Goal: Task Accomplishment & Management: Use online tool/utility

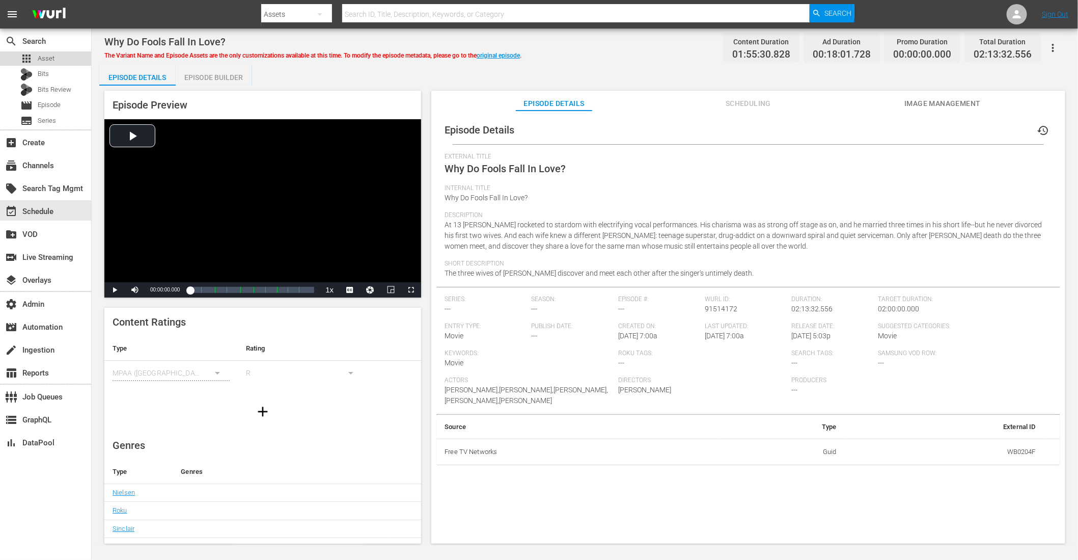
click at [47, 57] on span "Asset" at bounding box center [46, 58] width 17 height 10
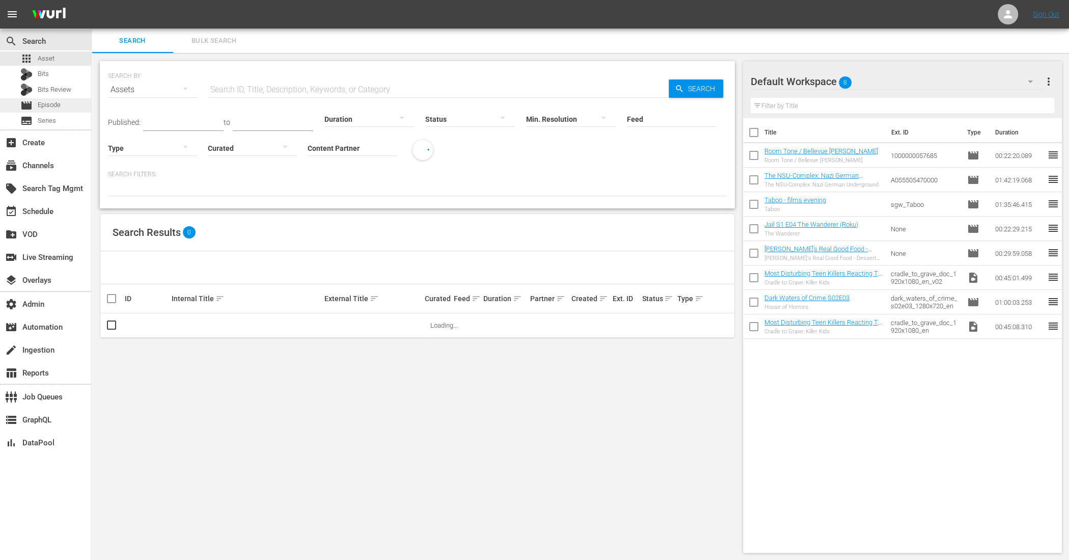
click at [40, 106] on span "Episode" at bounding box center [49, 105] width 23 height 10
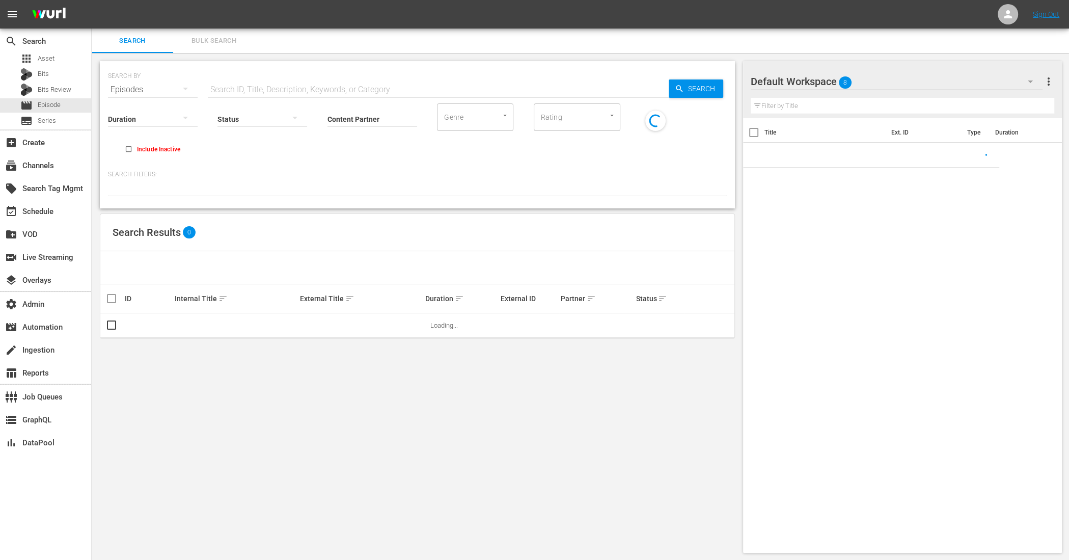
click at [233, 82] on input "text" at bounding box center [438, 89] width 461 height 24
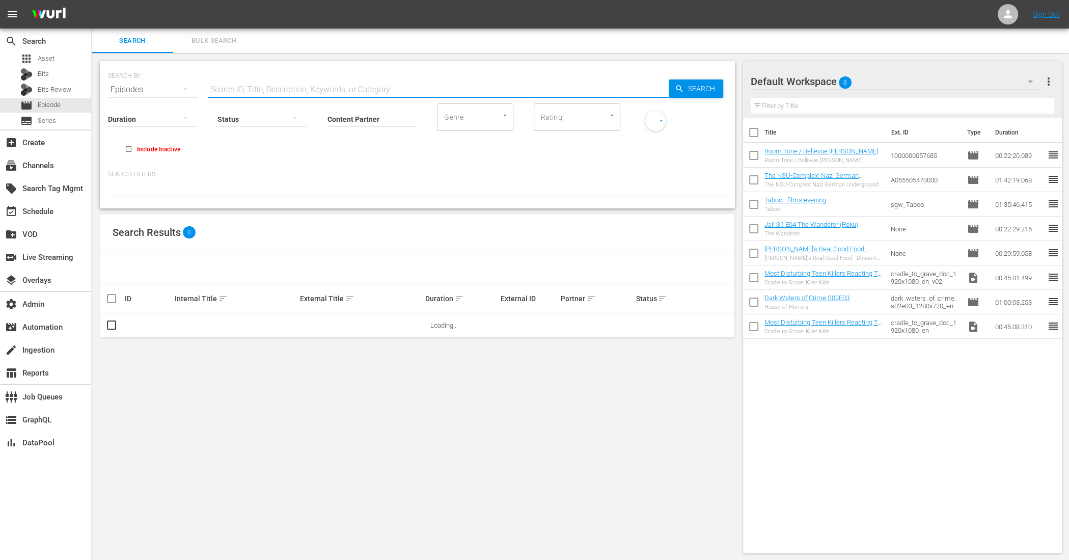
paste input "Murder at 1600"
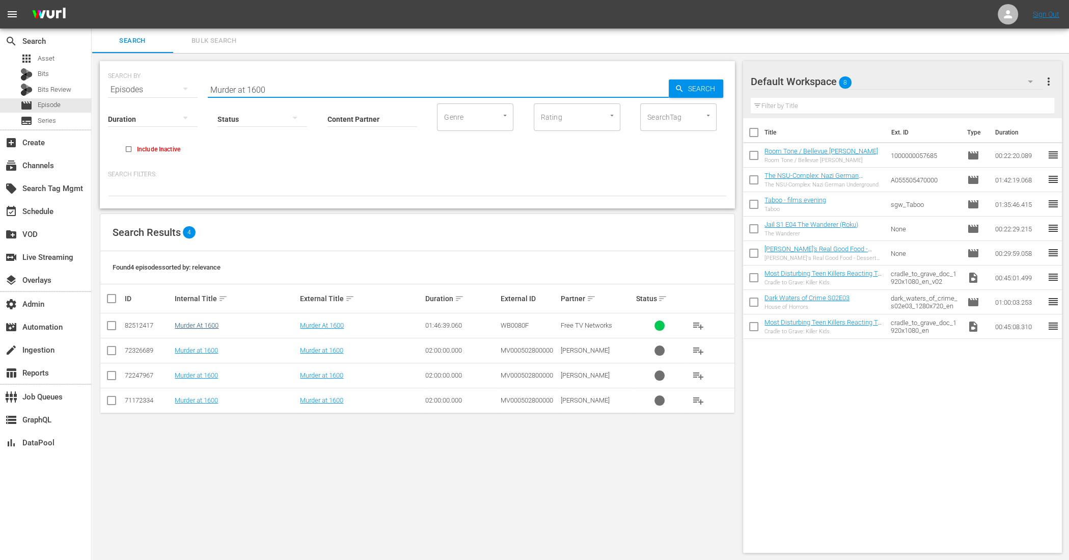
type input "Murder at 1600"
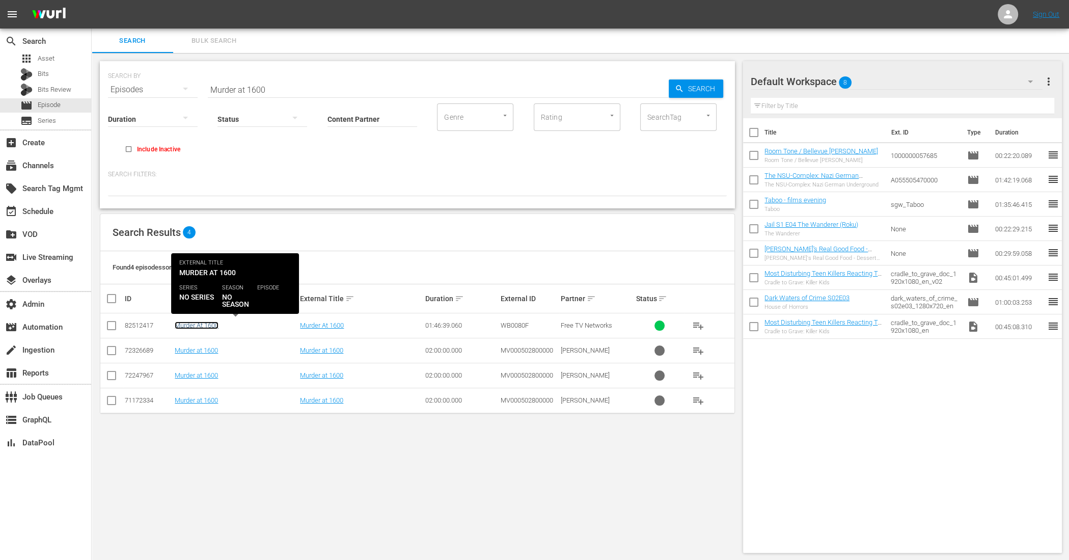
click at [204, 326] on link "Murder At 1600" at bounding box center [197, 325] width 44 height 8
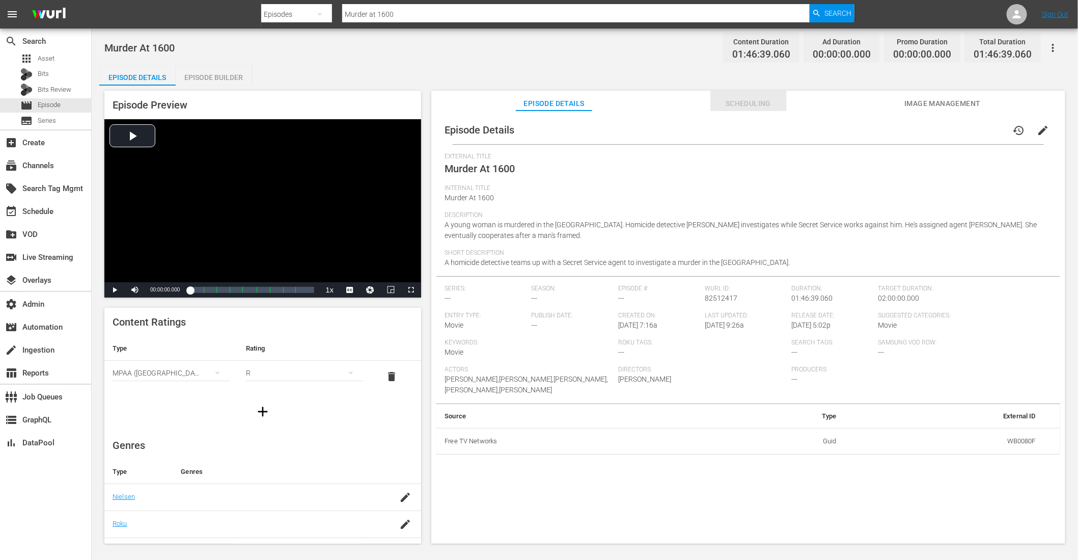
click at [747, 108] on span "Scheduling" at bounding box center [748, 103] width 76 height 13
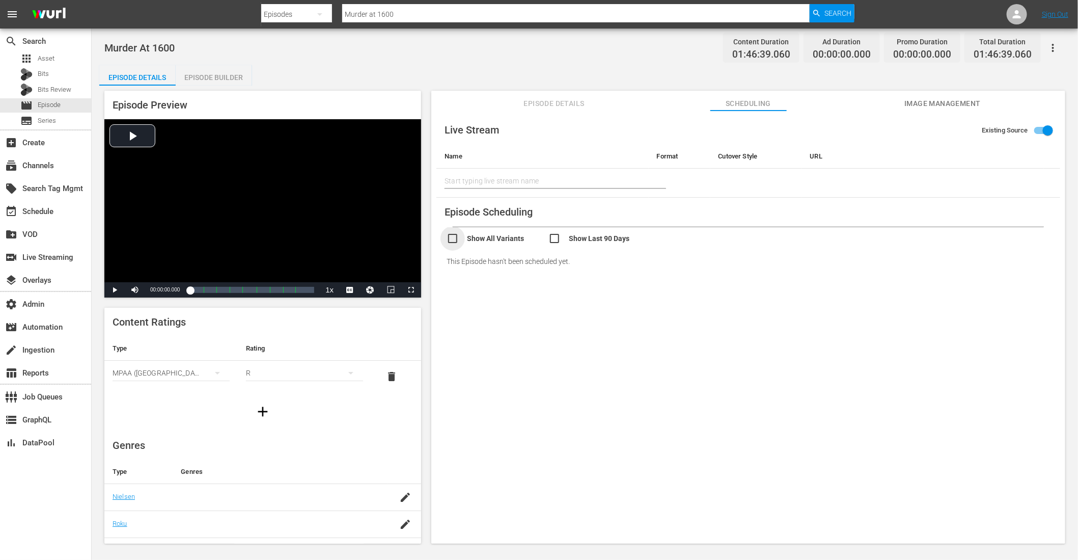
click at [460, 235] on input "checkbox" at bounding box center [498, 239] width 102 height 15
checkbox input "true"
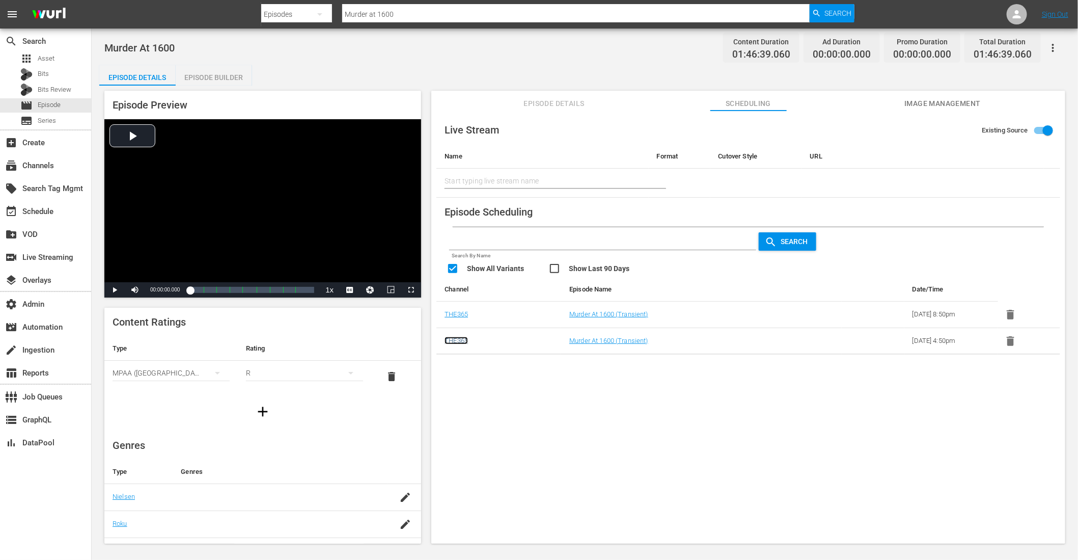
click at [457, 338] on link "THE365" at bounding box center [455, 341] width 23 height 8
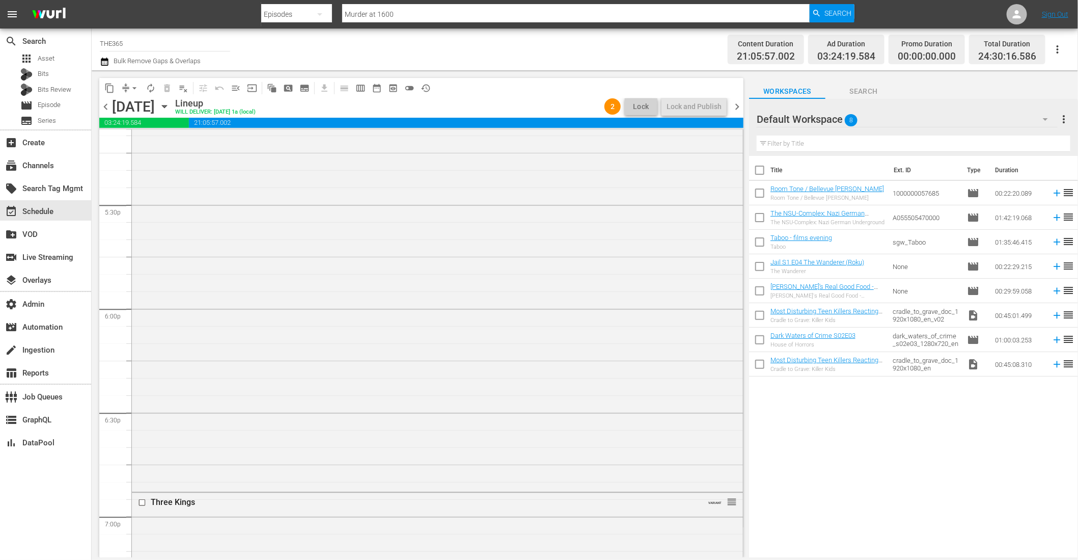
scroll to position [3383, 0]
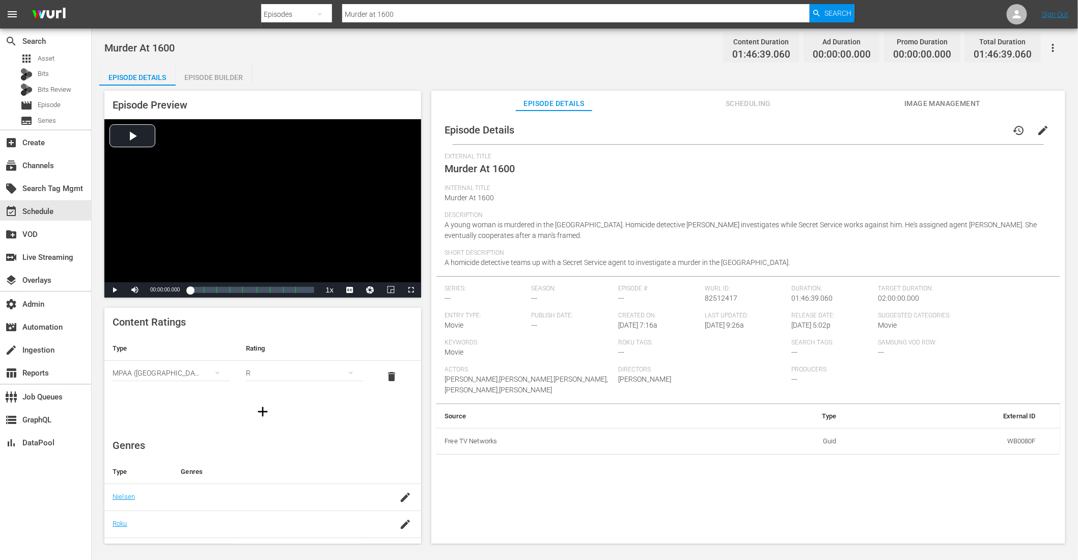
click at [757, 100] on span "Scheduling" at bounding box center [748, 103] width 76 height 13
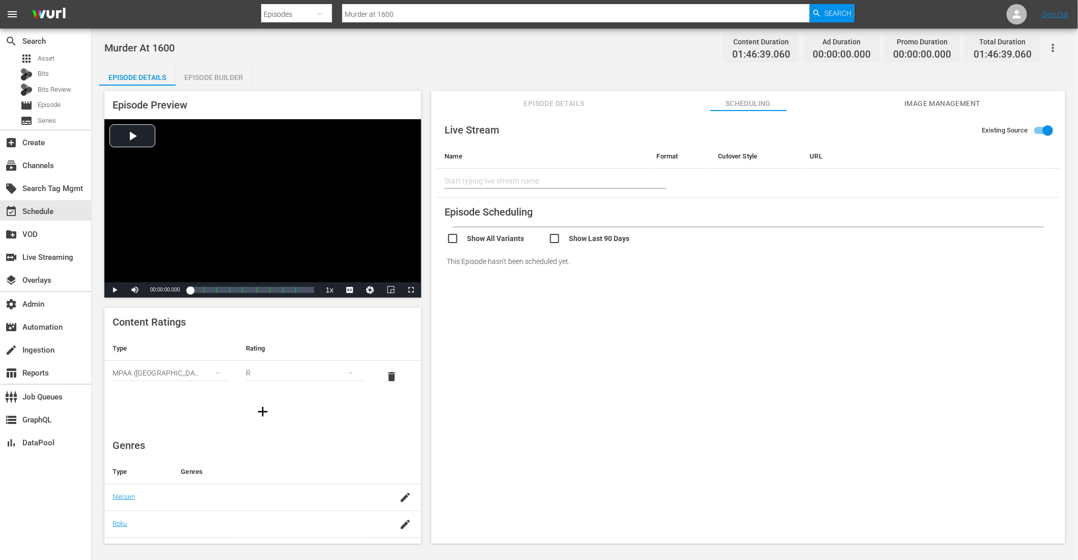
click at [498, 235] on input "checkbox" at bounding box center [498, 239] width 102 height 15
checkbox input "true"
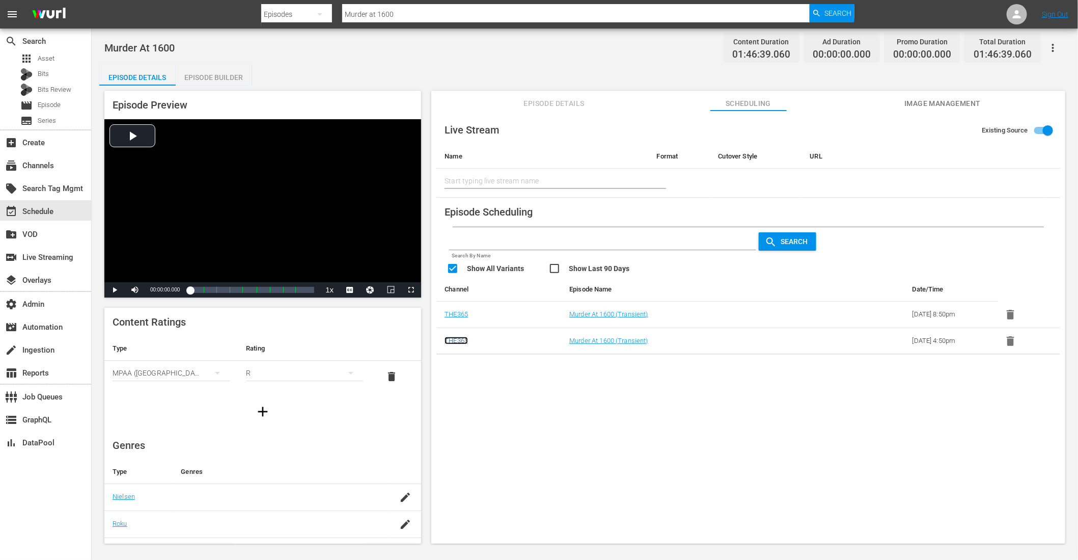
click at [455, 338] on link "THE365" at bounding box center [455, 341] width 23 height 8
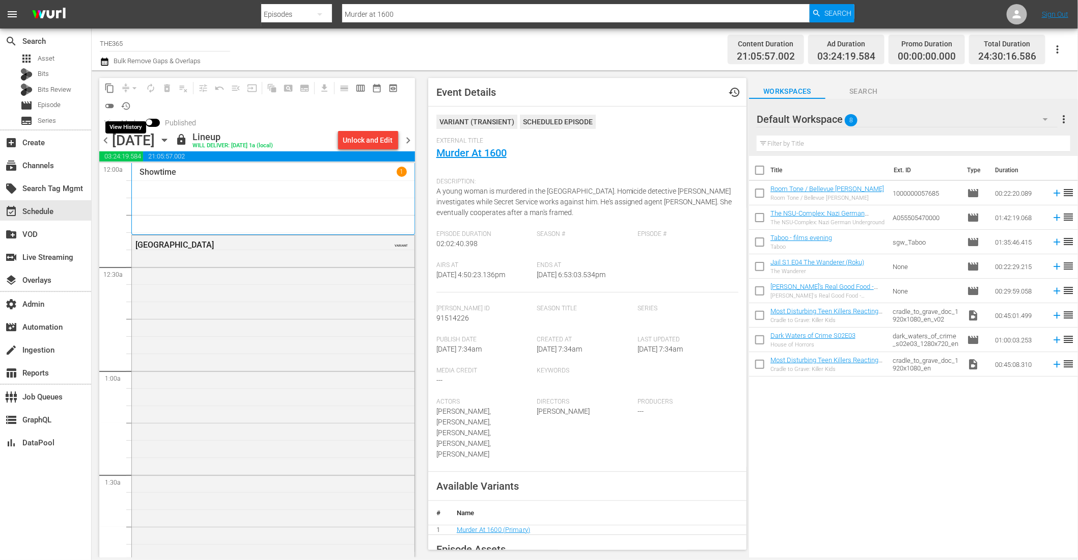
click at [125, 104] on span "history_outlined" at bounding box center [126, 106] width 10 height 10
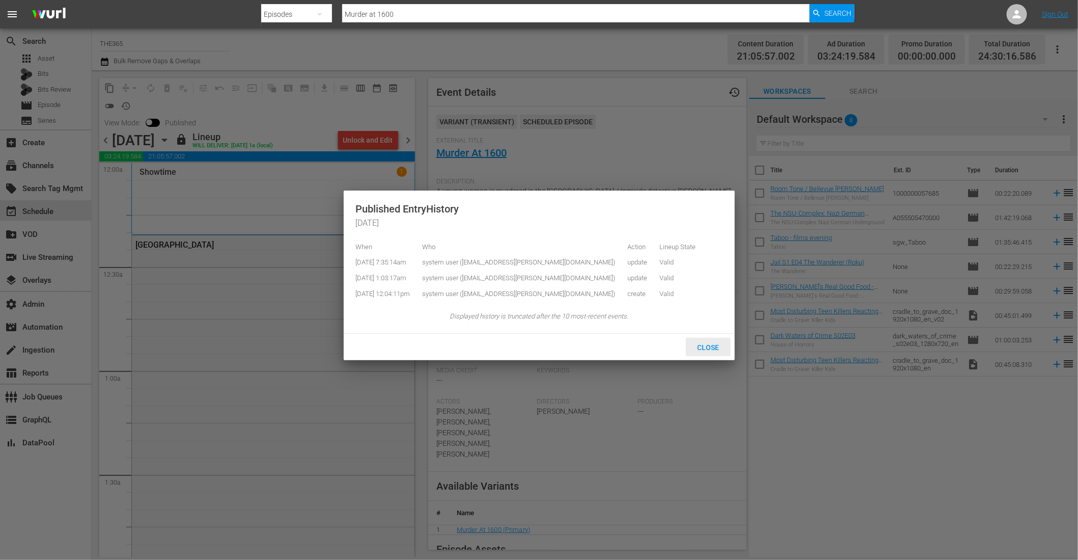
click at [717, 351] on span "Close" at bounding box center [708, 347] width 38 height 8
